Goal: Check status: Check status

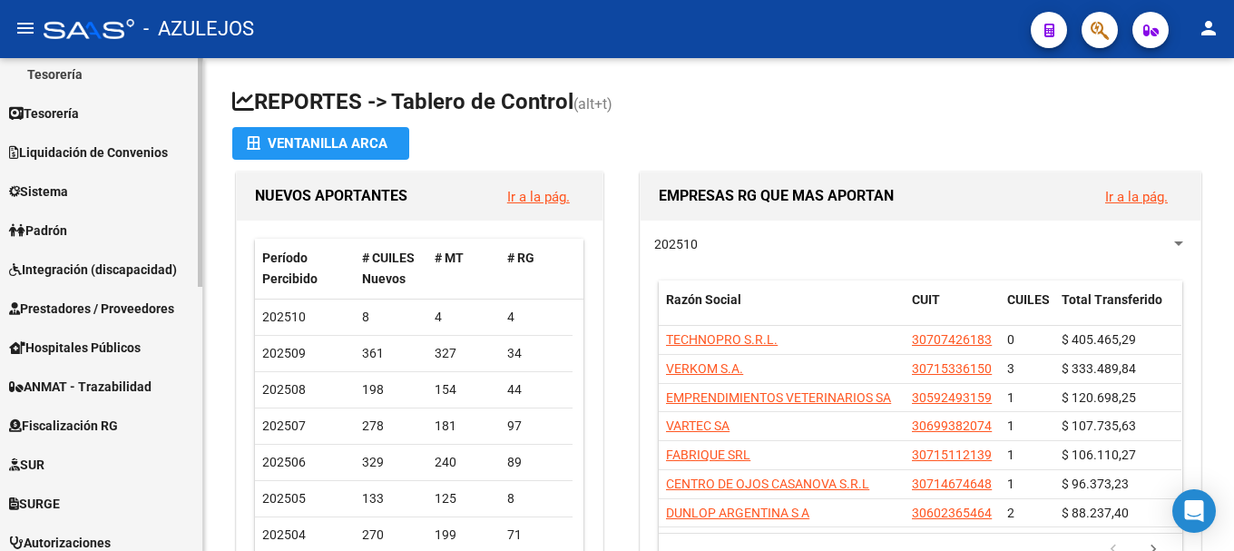
scroll to position [363, 0]
click at [103, 229] on link "Padrón" at bounding box center [101, 229] width 202 height 39
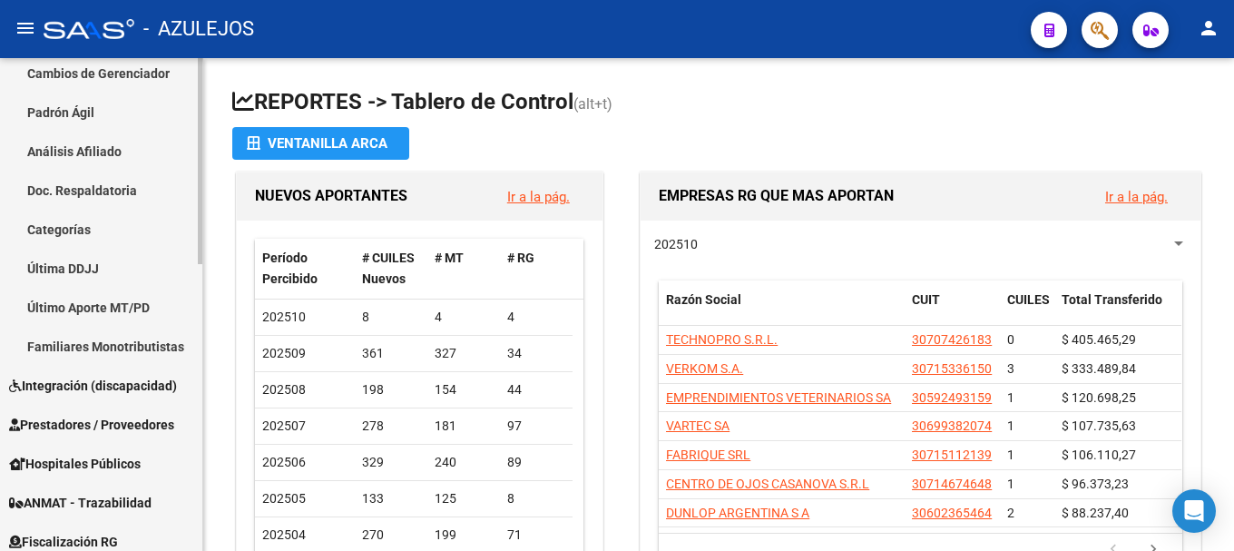
click at [123, 159] on link "Análisis Afiliado" at bounding box center [101, 151] width 202 height 39
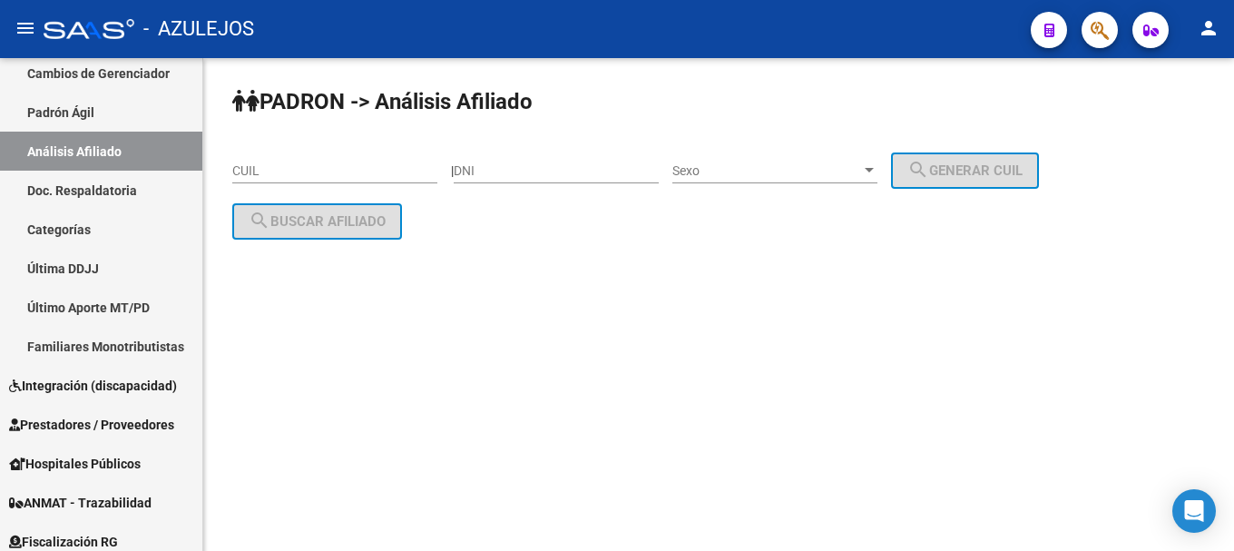
click at [485, 165] on input "DNI" at bounding box center [556, 170] width 205 height 15
type input "16493776"
click at [878, 173] on div at bounding box center [869, 170] width 16 height 15
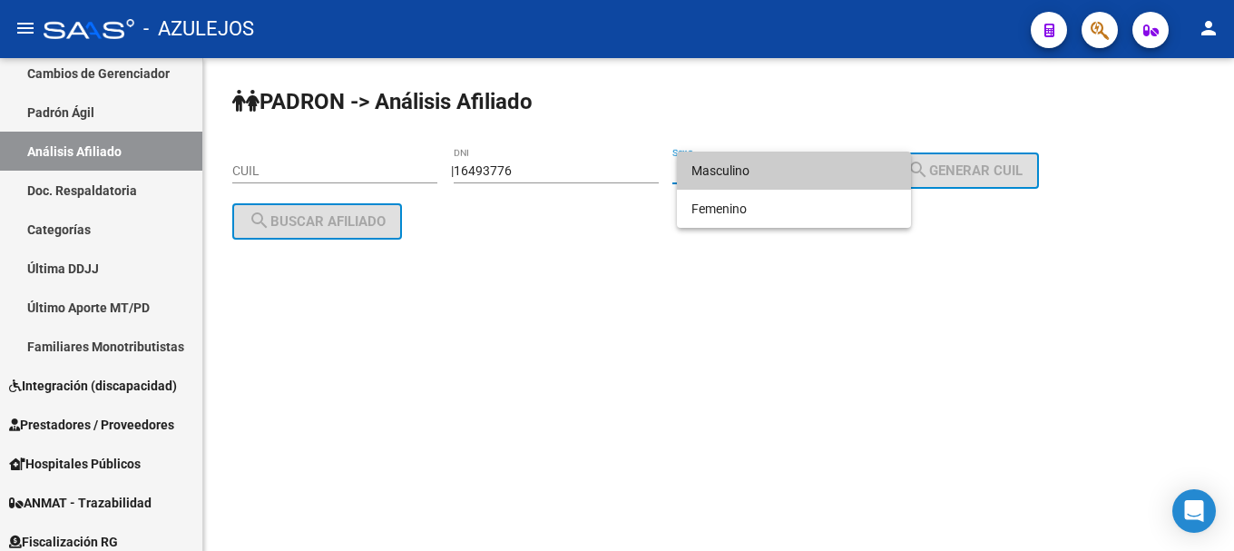
click at [823, 171] on span "Masculino" at bounding box center [794, 171] width 205 height 38
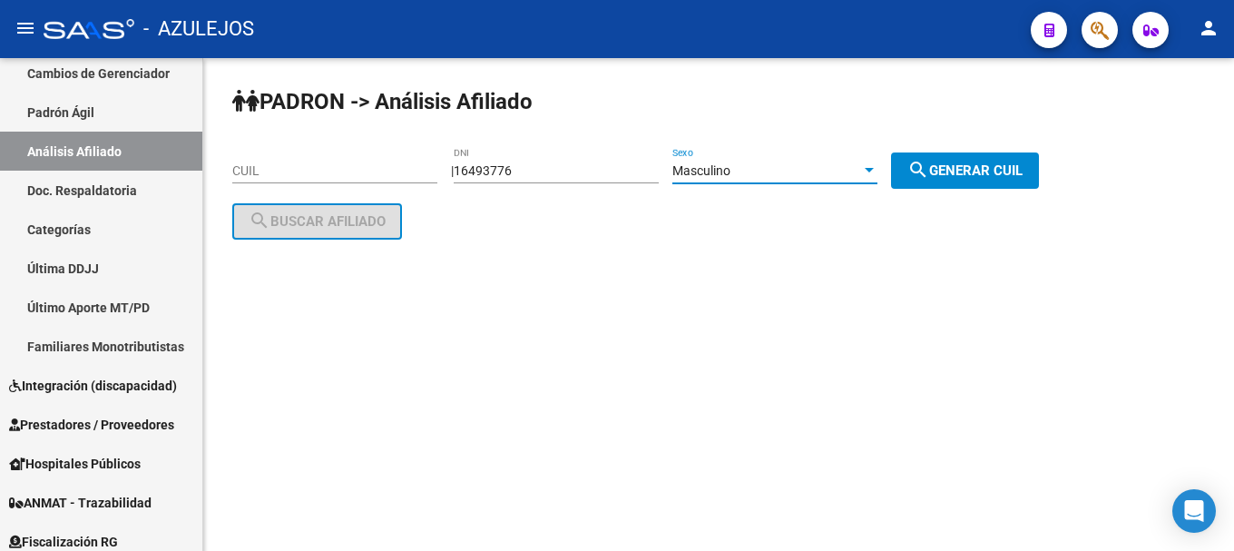
click at [1002, 169] on span "search Generar CUIL" at bounding box center [965, 170] width 115 height 16
type input "20-16493776-4"
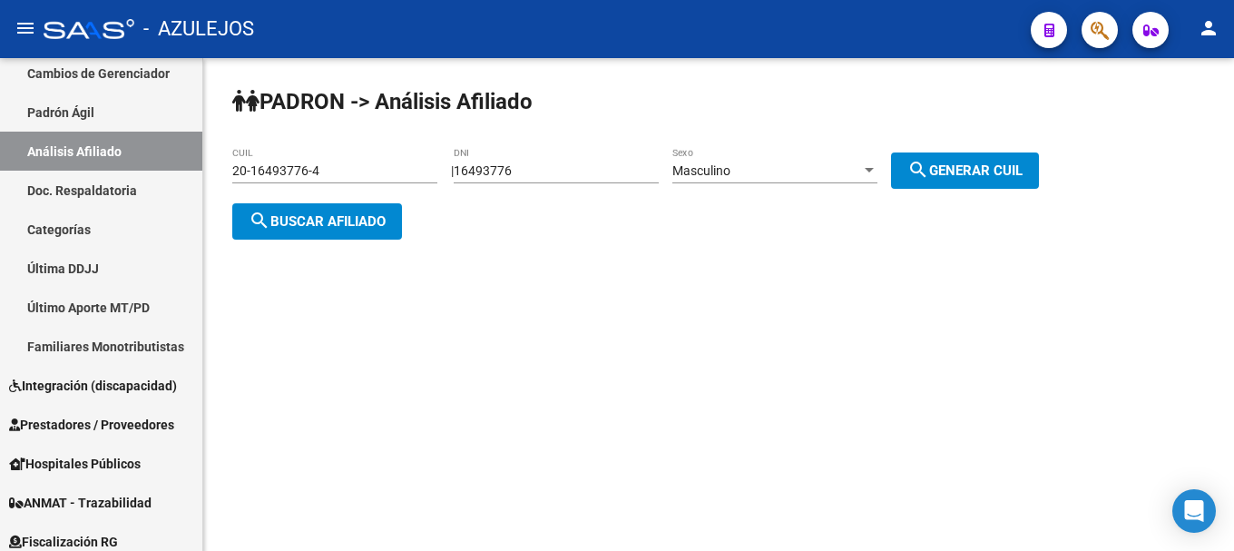
click at [319, 222] on span "search Buscar afiliado" at bounding box center [317, 221] width 137 height 16
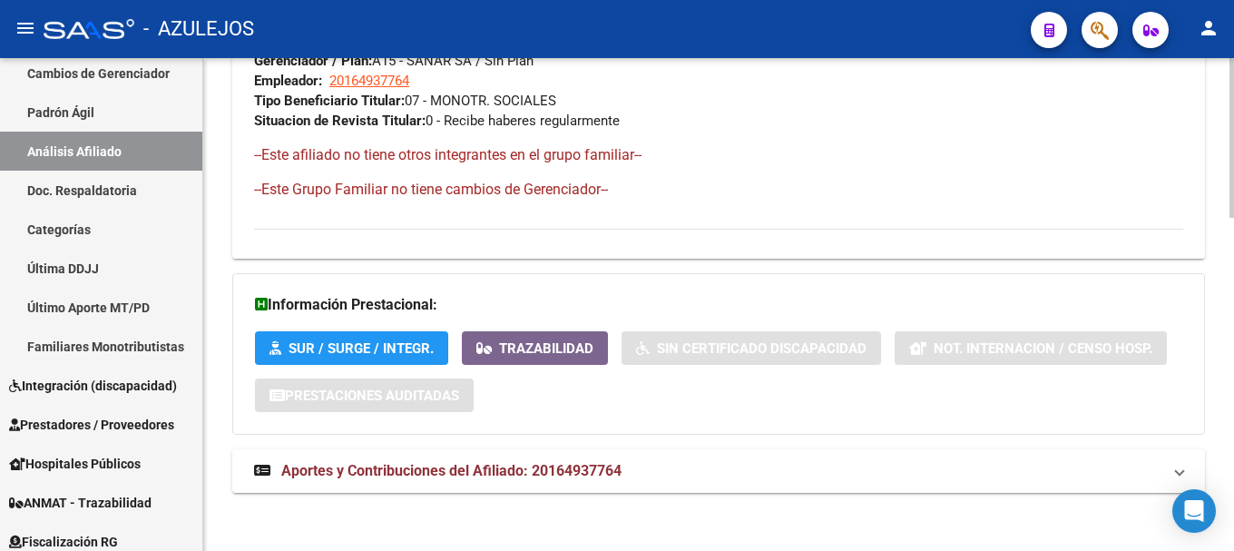
scroll to position [1024, 0]
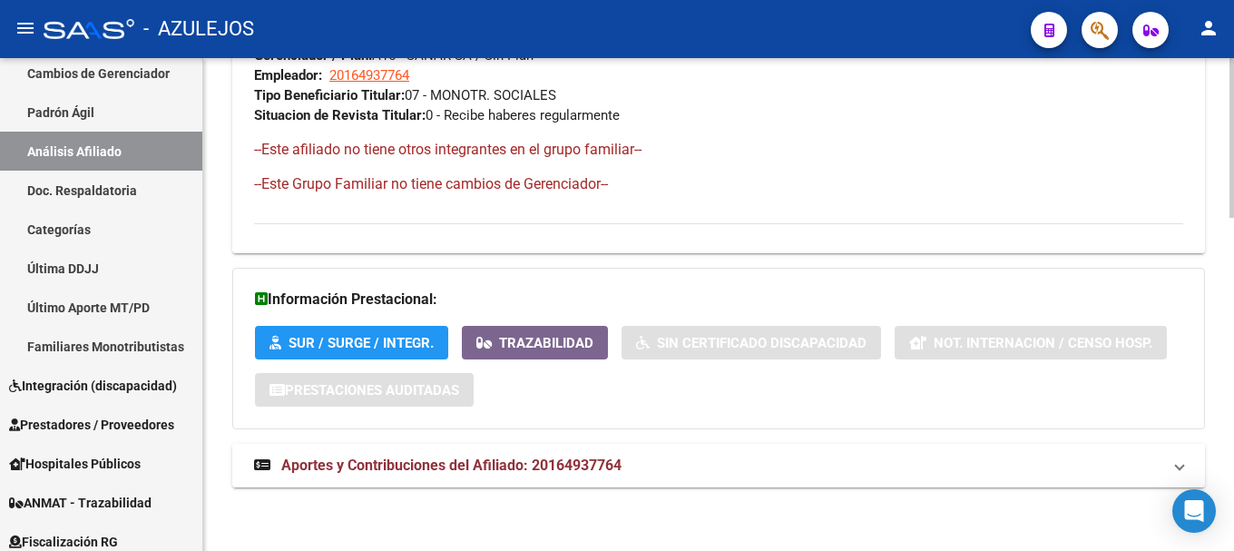
drag, startPoint x: 447, startPoint y: 473, endPoint x: 453, endPoint y: 459, distance: 14.7
click at [448, 473] on span "Aportes y Contribuciones del Afiliado: 20164937764" at bounding box center [451, 464] width 340 height 17
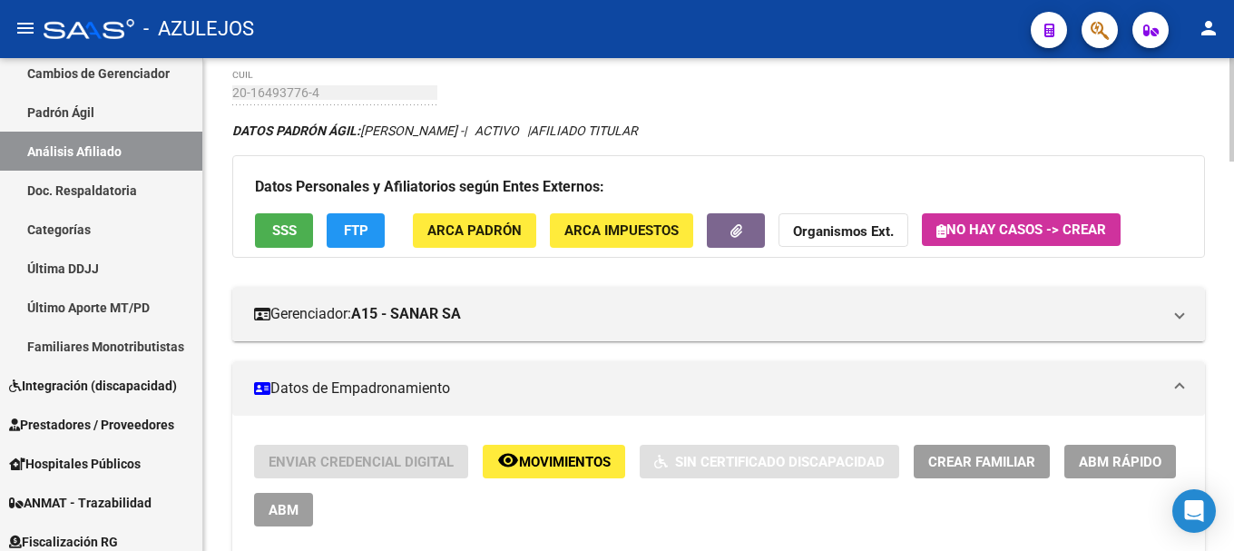
scroll to position [0, 0]
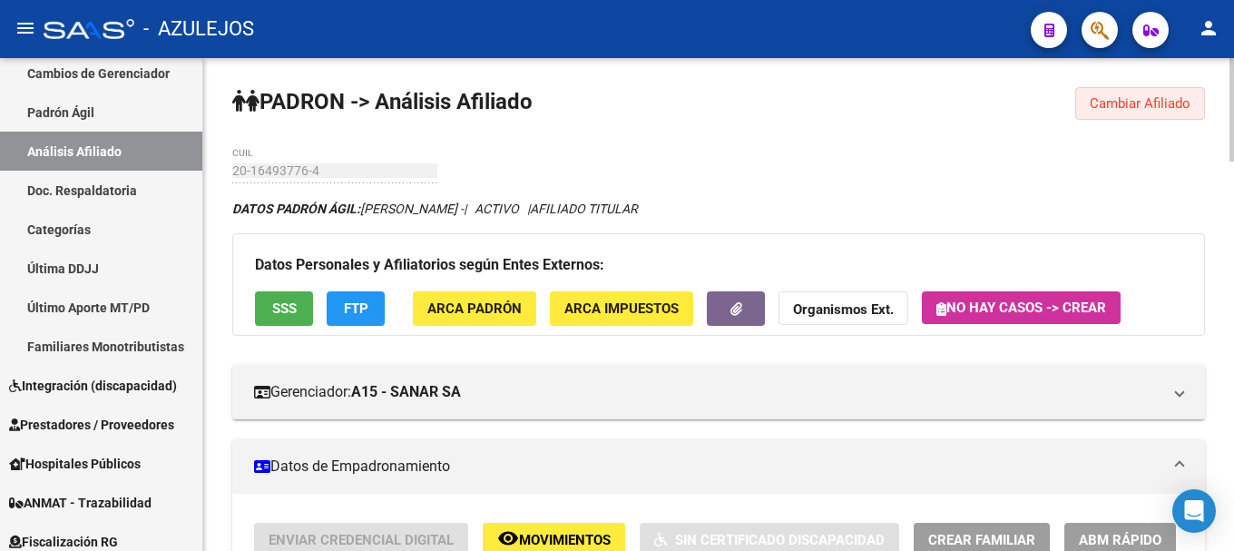
click at [1096, 109] on span "Cambiar Afiliado" at bounding box center [1140, 103] width 101 height 16
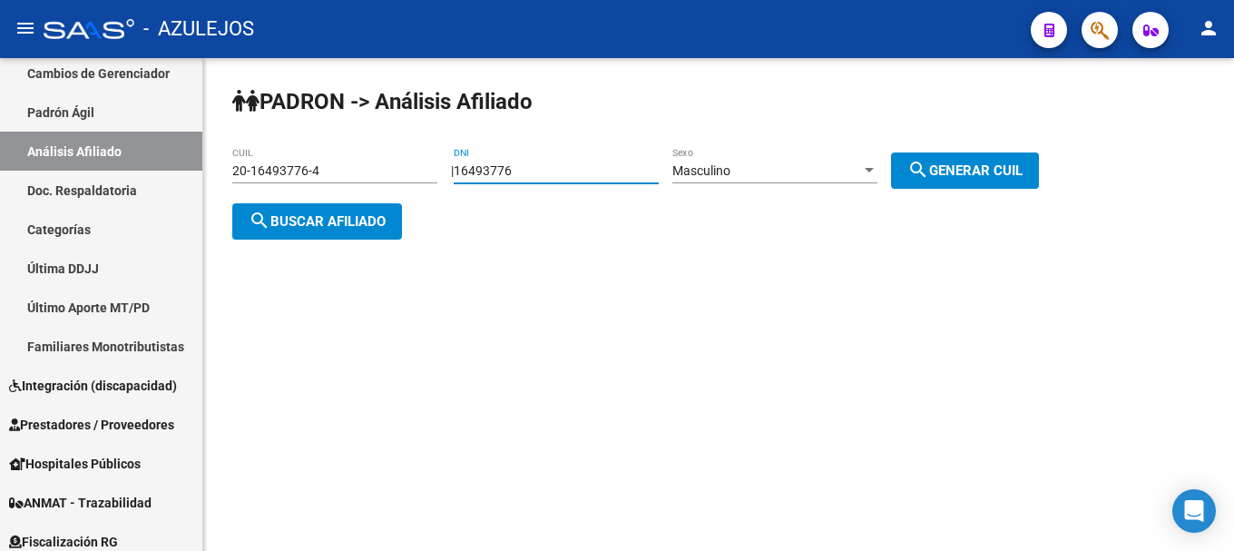
drag, startPoint x: 552, startPoint y: 163, endPoint x: 464, endPoint y: 170, distance: 88.3
click at [464, 170] on div "| 16493776 DNI Masculino Sexo search Generar CUIL" at bounding box center [752, 170] width 602 height 15
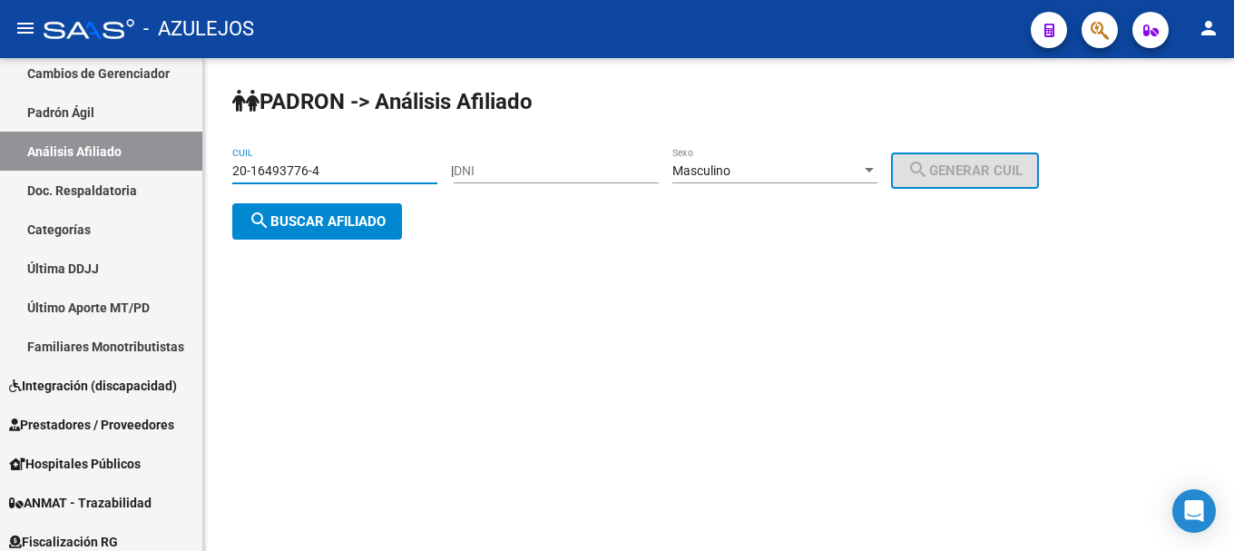
drag, startPoint x: 366, startPoint y: 171, endPoint x: 226, endPoint y: 170, distance: 139.8
click at [226, 170] on div "PADRON -> Análisis Afiliado 20-16493776-4 CUIL | DNI Masculino Sexo search Gene…" at bounding box center [718, 178] width 1031 height 240
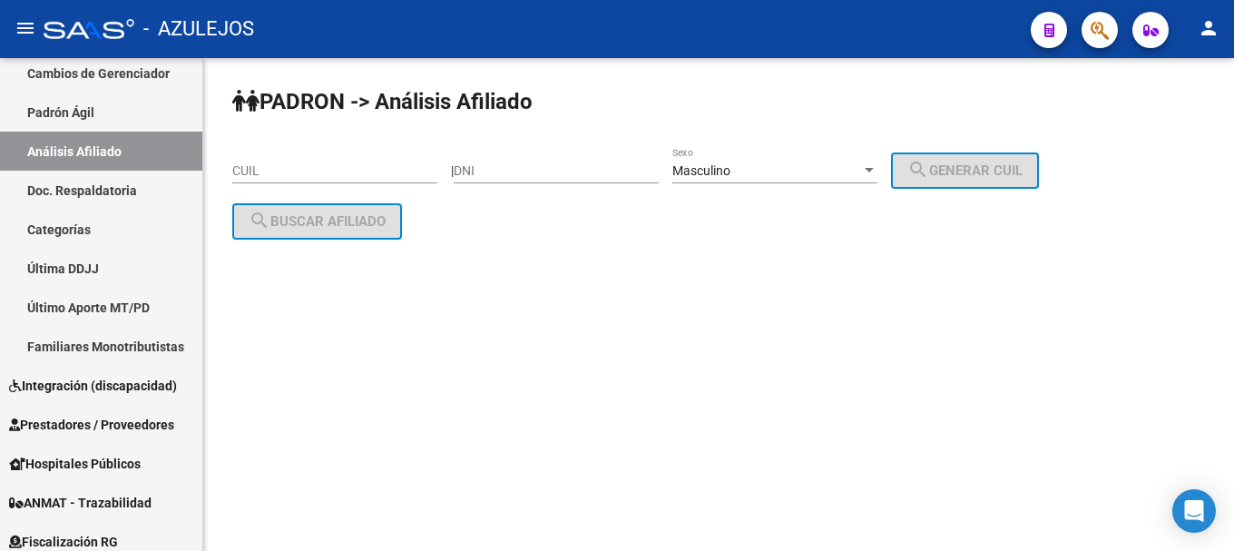
drag, startPoint x: 244, startPoint y: 152, endPoint x: 681, endPoint y: 289, distance: 457.5
click at [681, 289] on div "PADRON -> Análisis Afiliado CUIL | DNI Masculino Sexo search Generar CUIL searc…" at bounding box center [718, 178] width 1031 height 240
click at [289, 172] on input "CUIL" at bounding box center [334, 170] width 205 height 15
paste input "20-16493776-4"
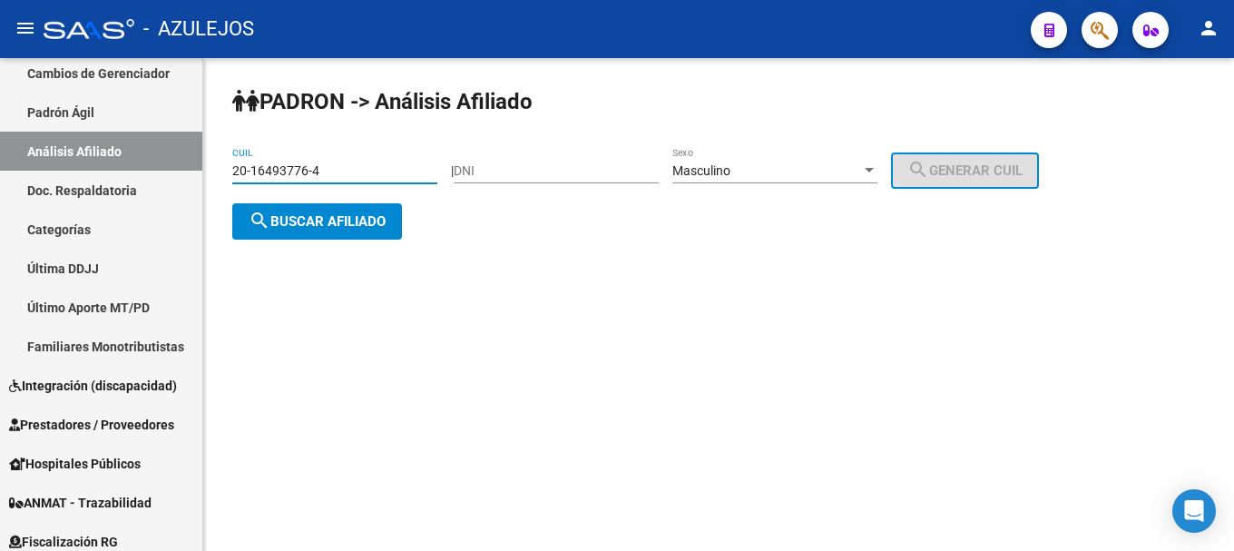
type input "20-16493776-4"
click at [345, 225] on span "search Buscar afiliado" at bounding box center [317, 221] width 137 height 16
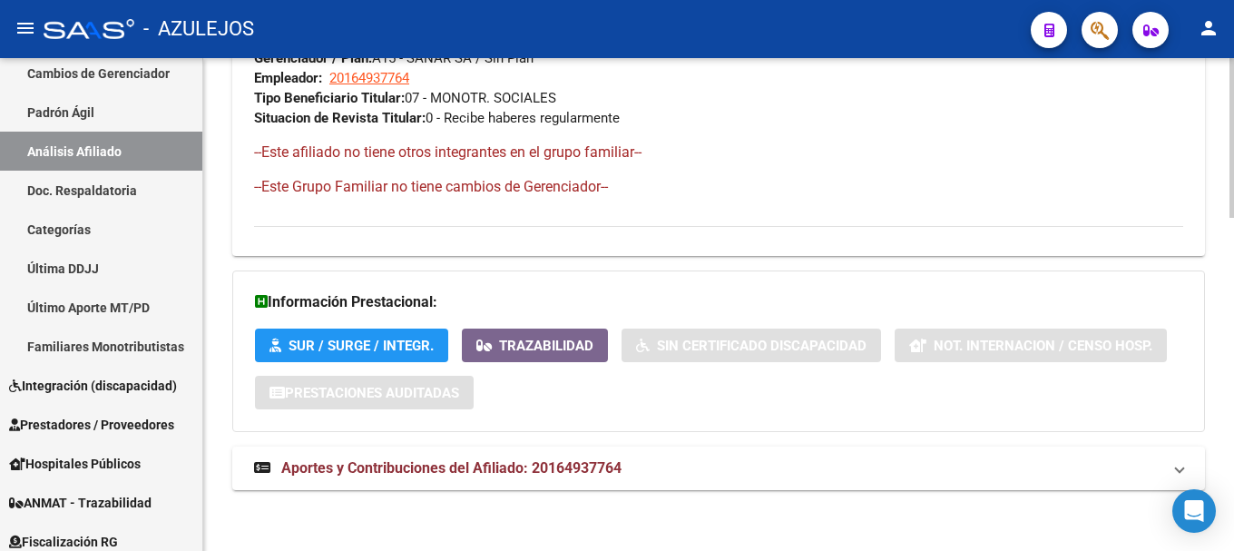
scroll to position [1024, 0]
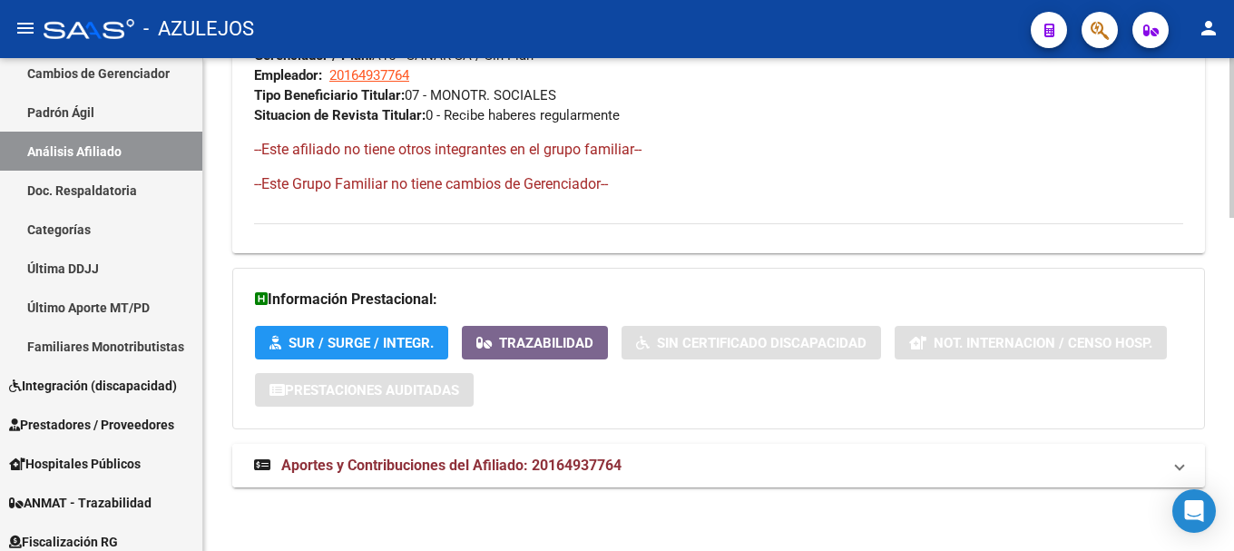
click at [392, 470] on span "Aportes y Contribuciones del Afiliado: 20164937764" at bounding box center [451, 464] width 340 height 17
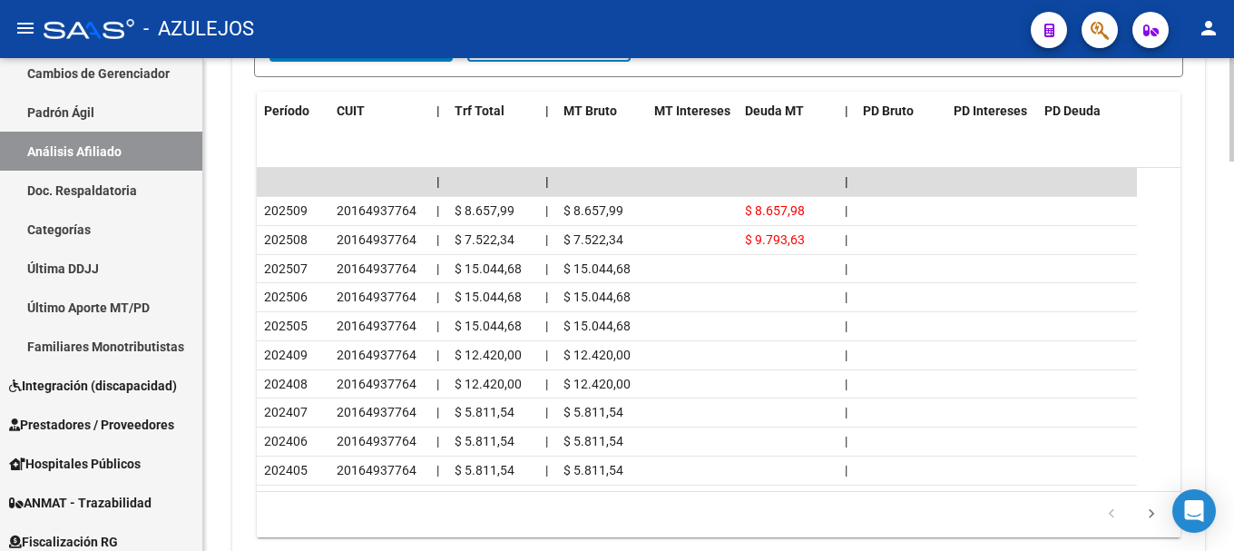
scroll to position [1760, 0]
